Goal: Information Seeking & Learning: Learn about a topic

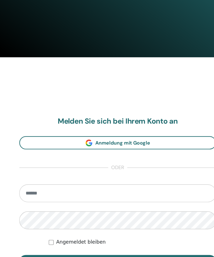
scroll to position [209, 0]
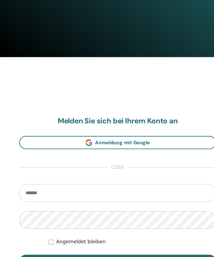
click at [117, 176] on input "email" at bounding box center [107, 182] width 179 height 16
type input "**********"
click at [107, 238] on button "Anmelden" at bounding box center [107, 244] width 179 height 12
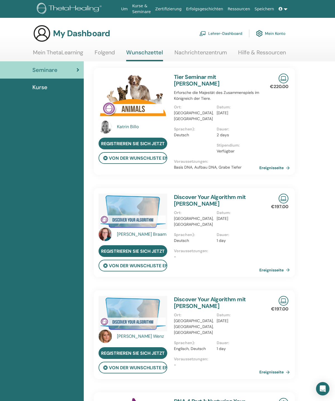
click at [43, 93] on link "Kurse" at bounding box center [42, 87] width 84 height 17
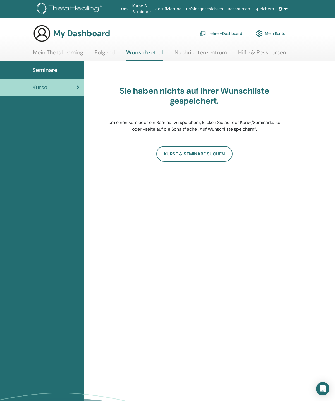
scroll to position [16, 0]
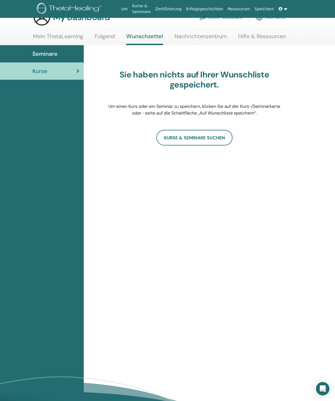
click at [49, 53] on span "Seminare" at bounding box center [44, 54] width 25 height 8
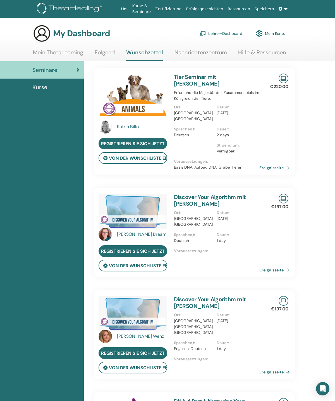
click at [62, 51] on link "Mein ThetaLearning" at bounding box center [58, 54] width 50 height 11
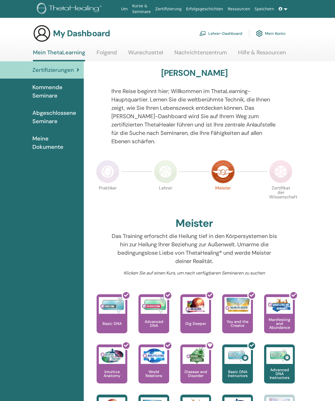
scroll to position [16, 0]
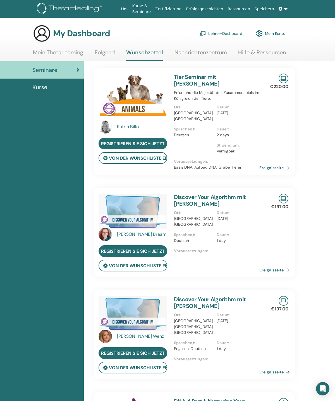
click at [278, 164] on link "Ereignisseite" at bounding box center [275, 168] width 33 height 8
click at [64, 50] on link "Mein ThetaLearning" at bounding box center [58, 54] width 50 height 11
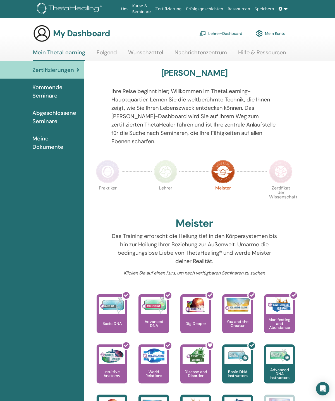
scroll to position [16, 0]
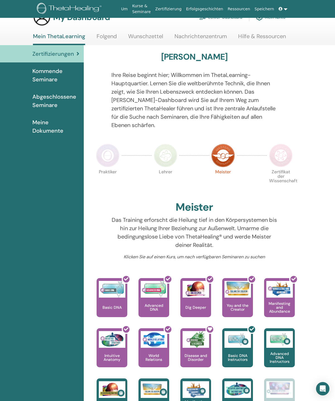
click at [48, 74] on span "Kommende Seminare" at bounding box center [55, 75] width 47 height 17
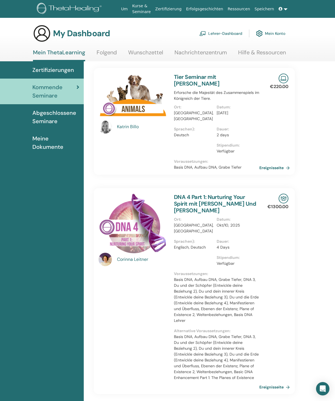
click at [42, 118] on span "Abgeschlossene Seminare" at bounding box center [55, 117] width 47 height 17
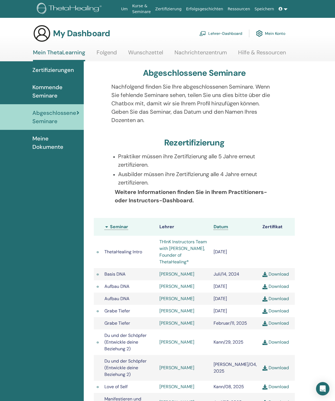
scroll to position [16, 0]
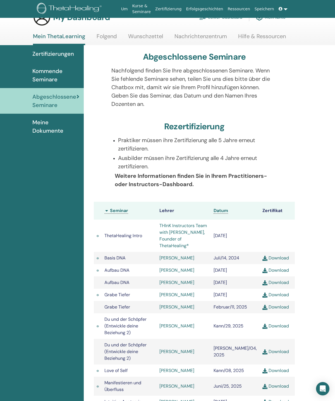
click at [52, 76] on span "Kommende Seminare" at bounding box center [55, 75] width 47 height 17
